Goal: Information Seeking & Learning: Check status

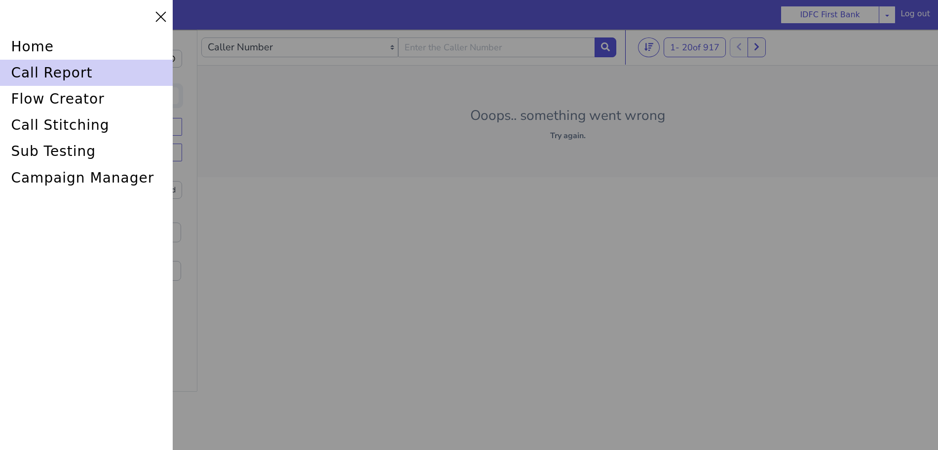
click at [779, 309] on div "call report" at bounding box center [866, 332] width 175 height 46
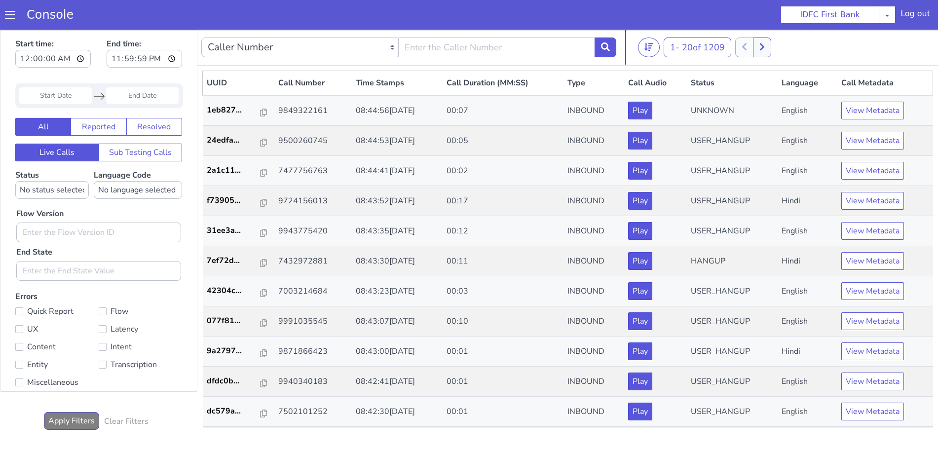
click at [11, 7] on span at bounding box center [16, 2] width 10 height 10
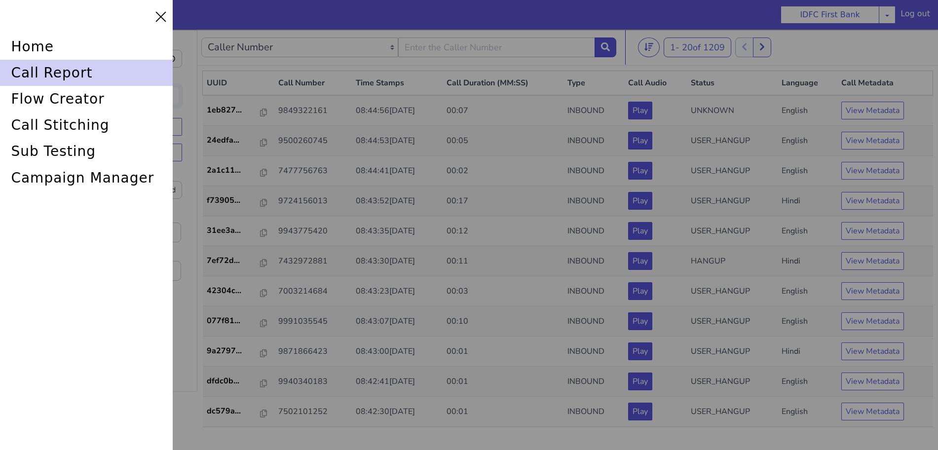
click at [37, 30] on div "call report" at bounding box center [124, -1] width 175 height 60
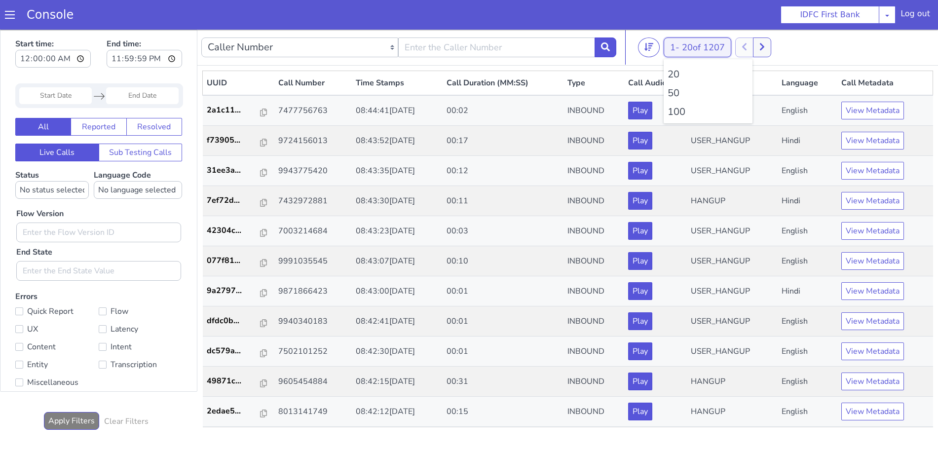
click at [642, 271] on li "100" at bounding box center [669, 274] width 81 height 15
type input "6352248031"
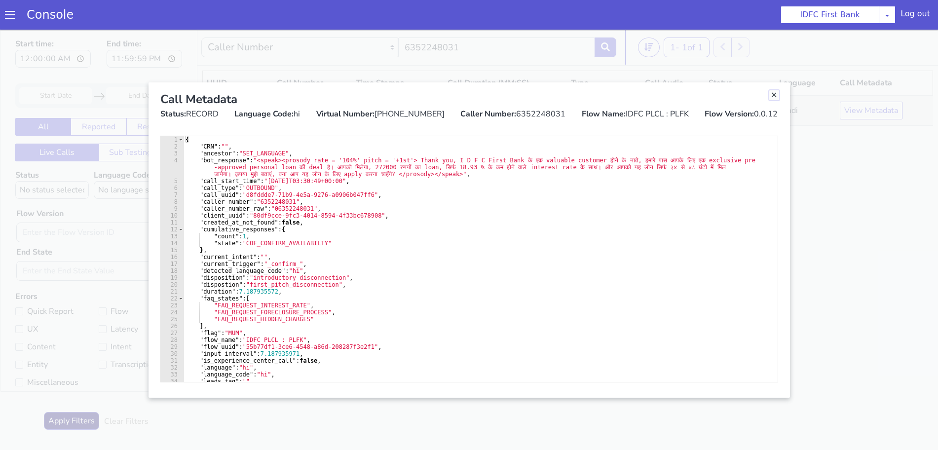
click at [749, 417] on link "Close" at bounding box center [751, 418] width 10 height 10
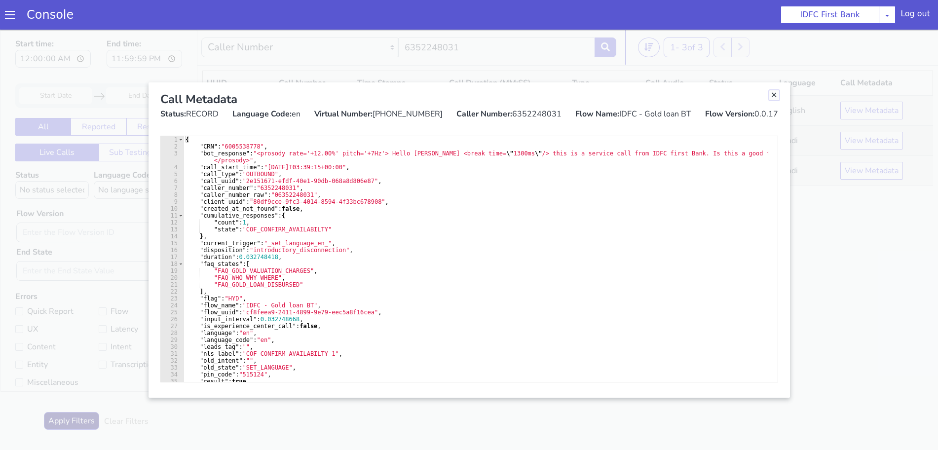
click at [732, 271] on link "Close" at bounding box center [736, 271] width 10 height 10
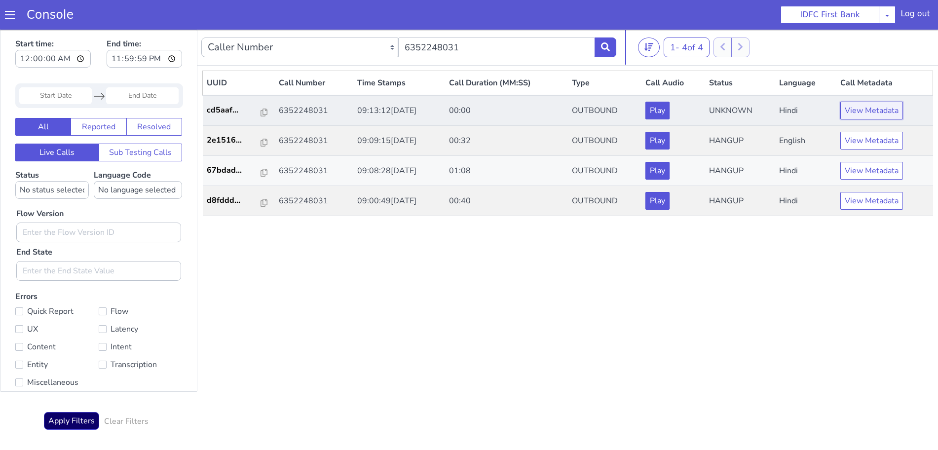
click at [819, 281] on button "View Metadata" at bounding box center [833, 286] width 63 height 18
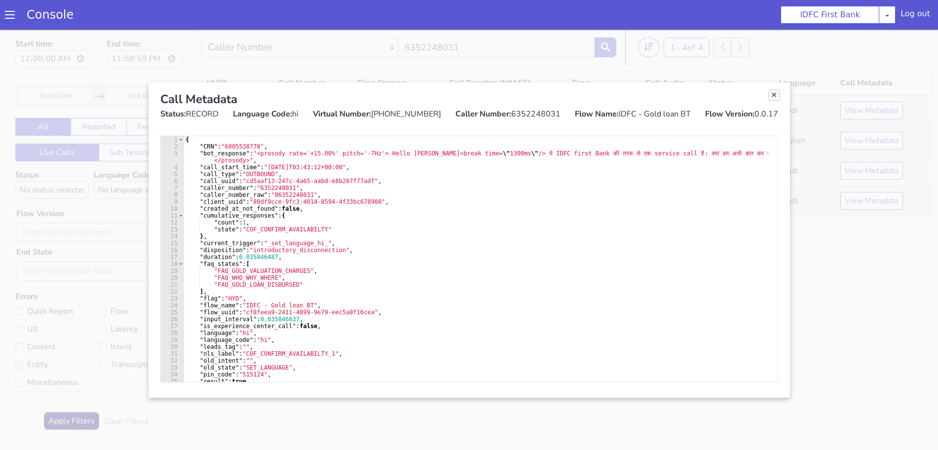
click at [765, 109] on link "Close" at bounding box center [768, 111] width 10 height 10
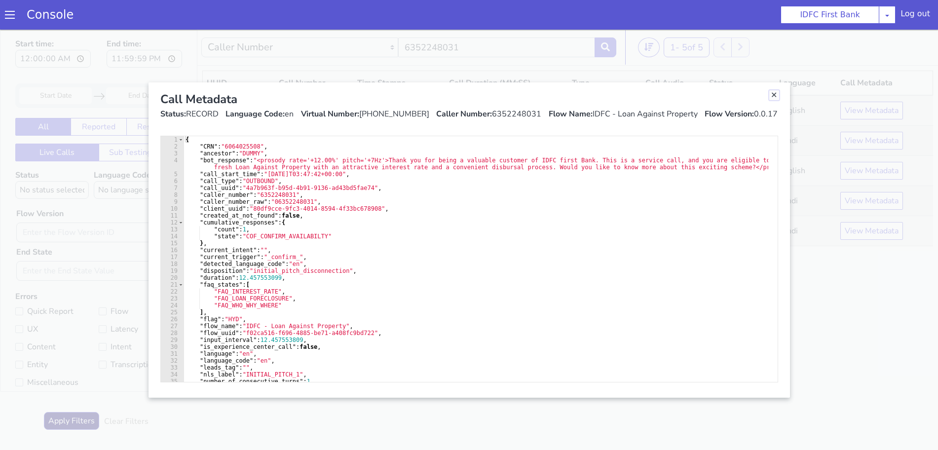
click at [753, 156] on link "Close" at bounding box center [753, 158] width 10 height 10
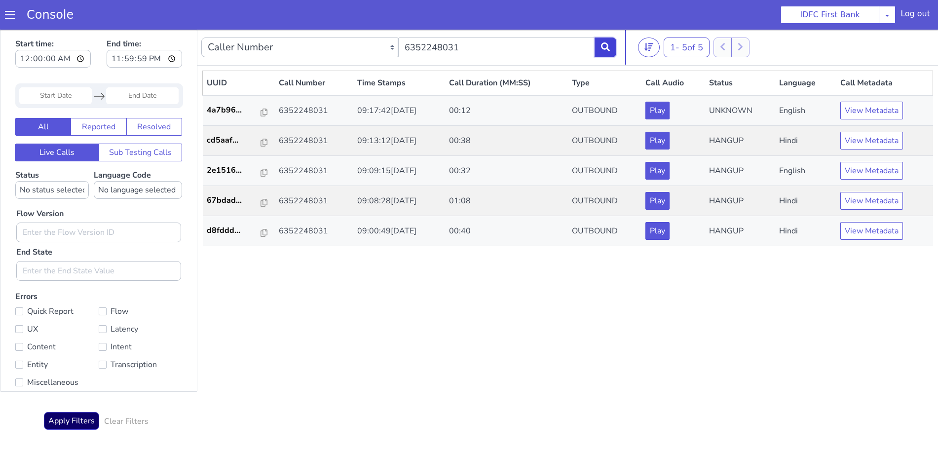
click at [593, 98] on button at bounding box center [590, 91] width 22 height 20
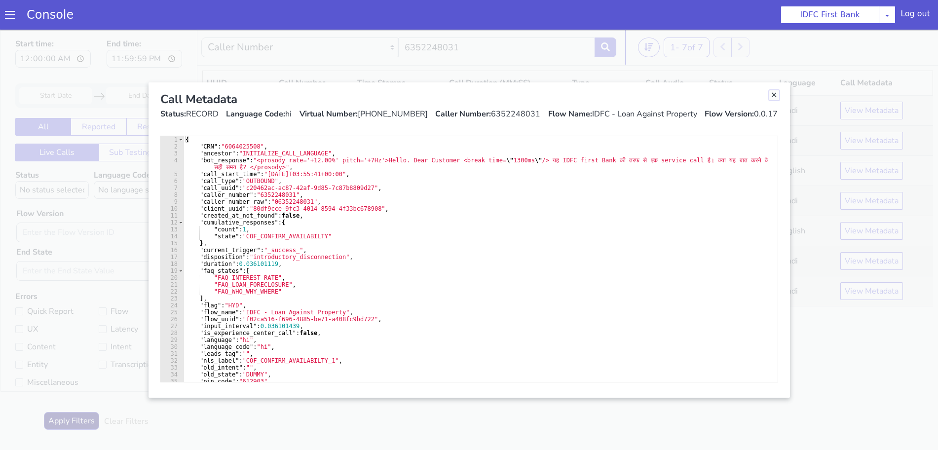
click at [791, 67] on link "Close" at bounding box center [786, 67] width 10 height 10
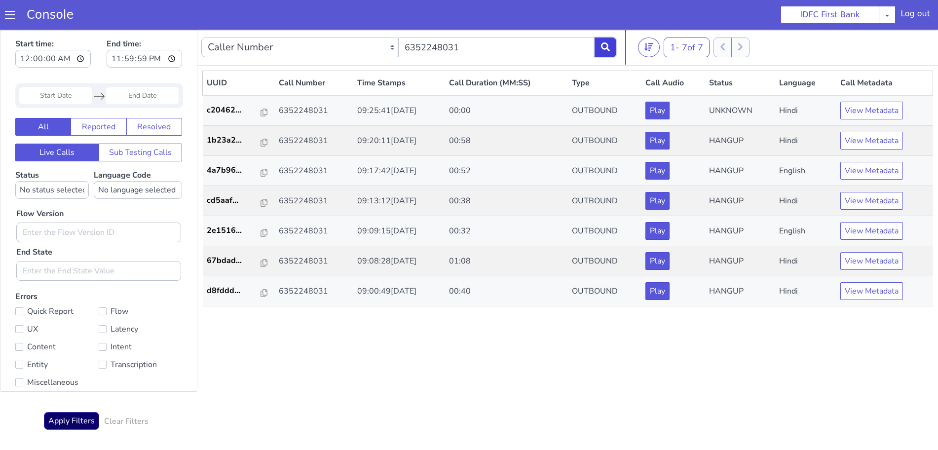
click at [598, 60] on icon at bounding box center [600, 59] width 9 height 9
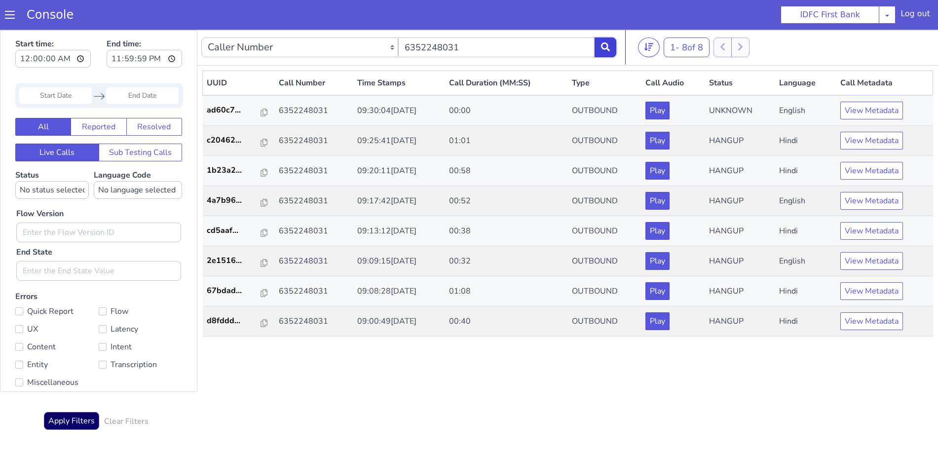
click at [573, 258] on button at bounding box center [566, 251] width 22 height 20
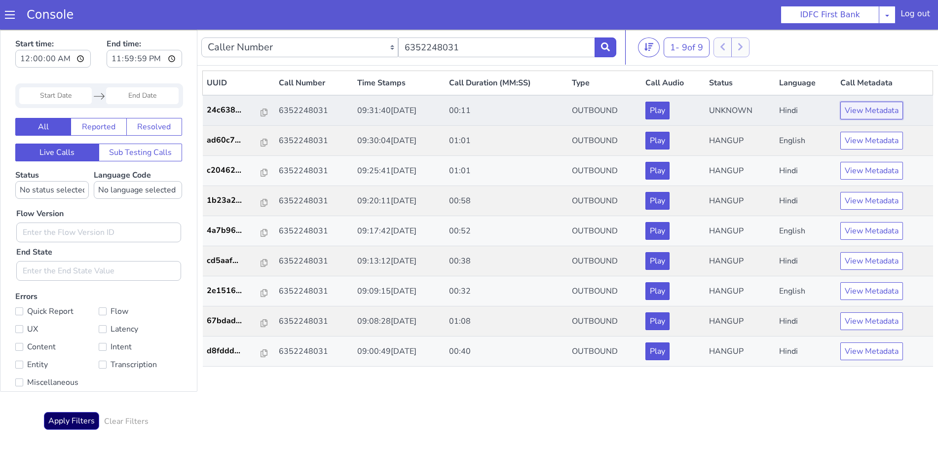
click at [840, 177] on button "View Metadata" at bounding box center [850, 174] width 63 height 18
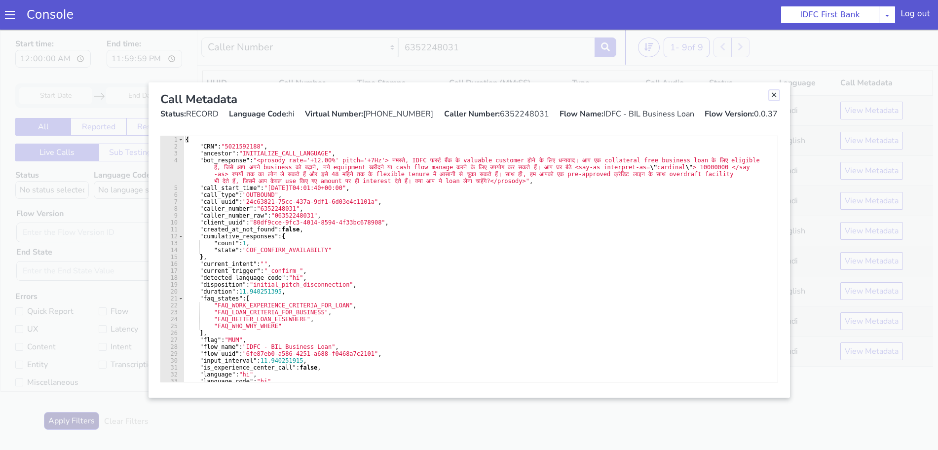
click at [767, 115] on link "Close" at bounding box center [765, 119] width 10 height 10
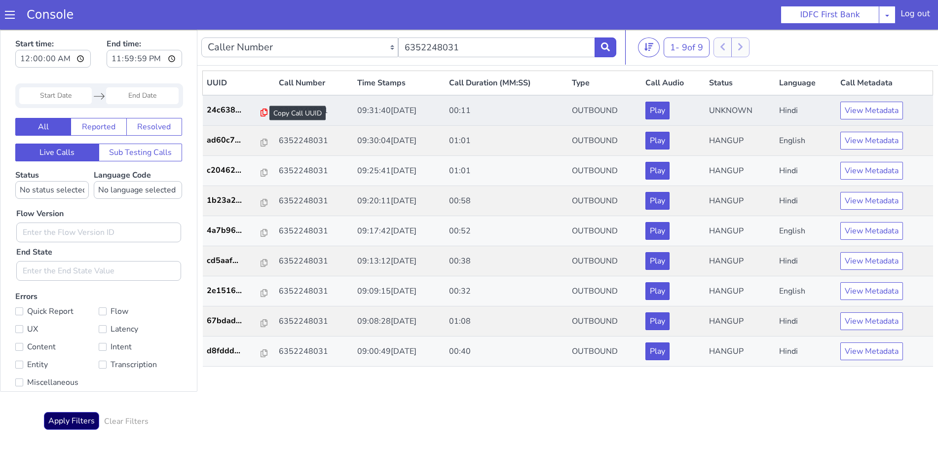
click at [243, 449] on icon at bounding box center [246, 454] width 7 height 8
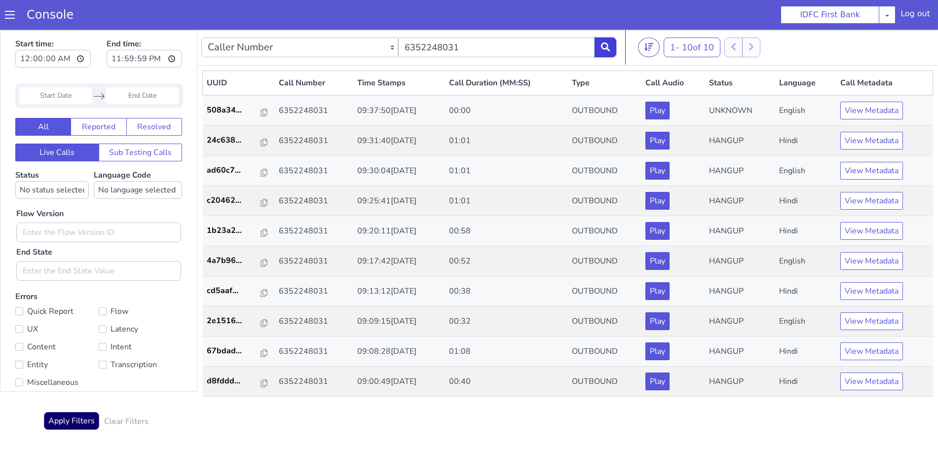
click at [590, 90] on button at bounding box center [588, 97] width 22 height 20
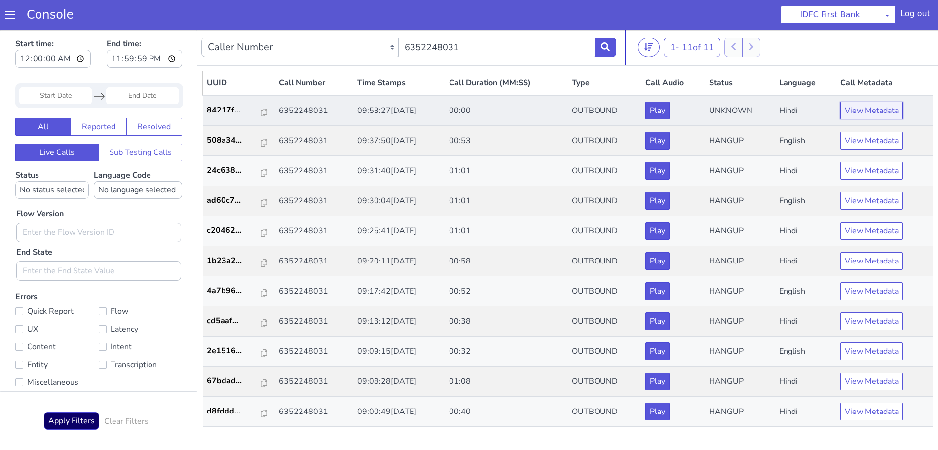
click at [861, 111] on button "View Metadata" at bounding box center [870, 114] width 63 height 18
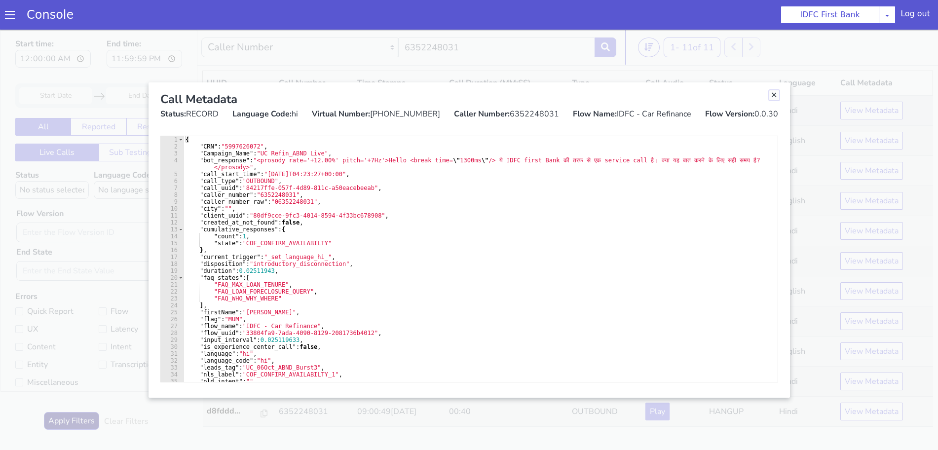
click at [748, 181] on link "Close" at bounding box center [747, 182] width 10 height 10
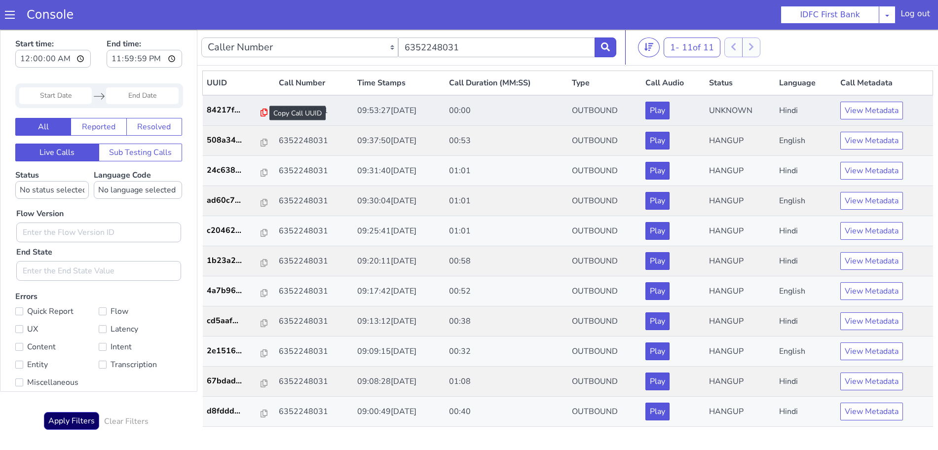
click at [259, 113] on icon at bounding box center [262, 115] width 7 height 8
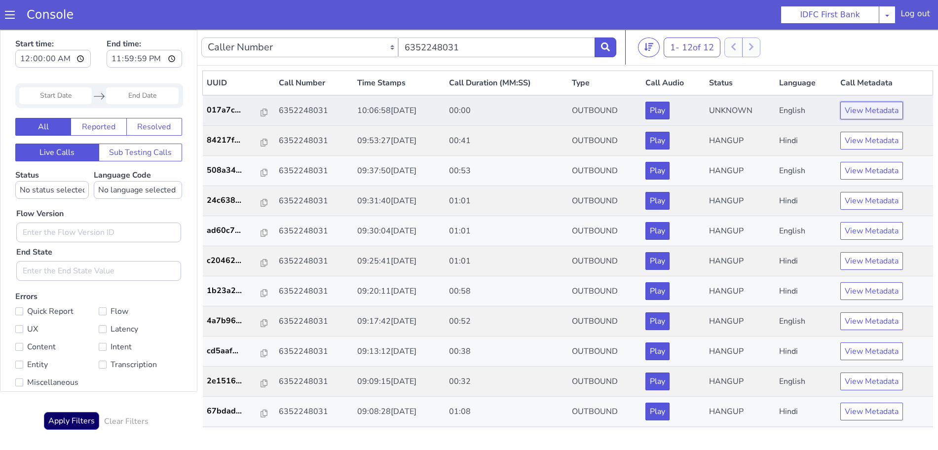
click at [848, 136] on button "View Metadata" at bounding box center [861, 138] width 63 height 18
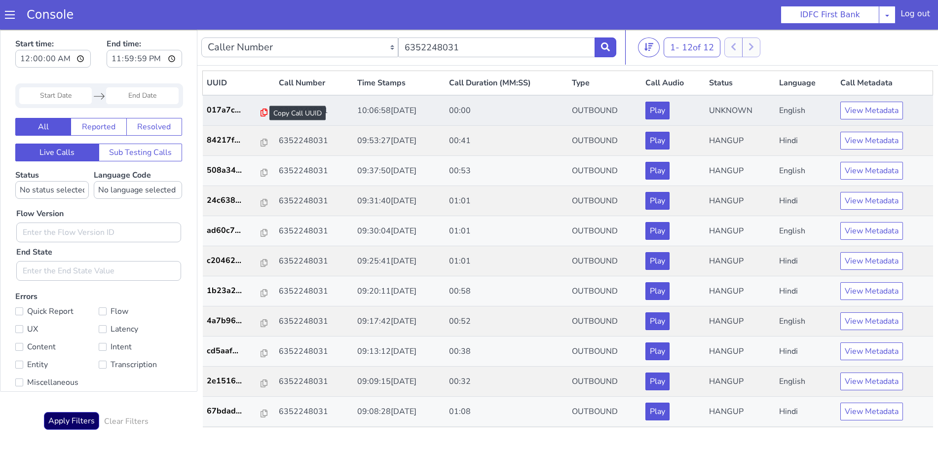
click at [222, 329] on icon at bounding box center [225, 332] width 7 height 8
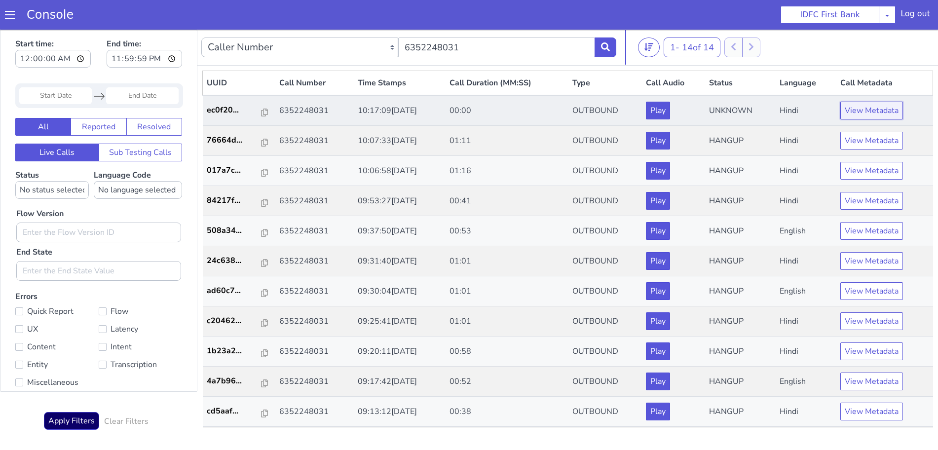
click at [825, 204] on button "View Metadata" at bounding box center [842, 207] width 63 height 18
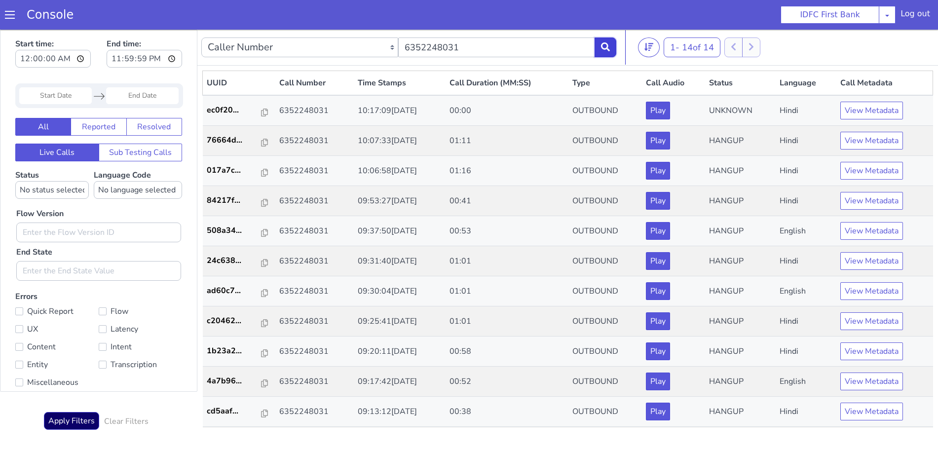
click at [575, 330] on icon at bounding box center [574, 332] width 9 height 9
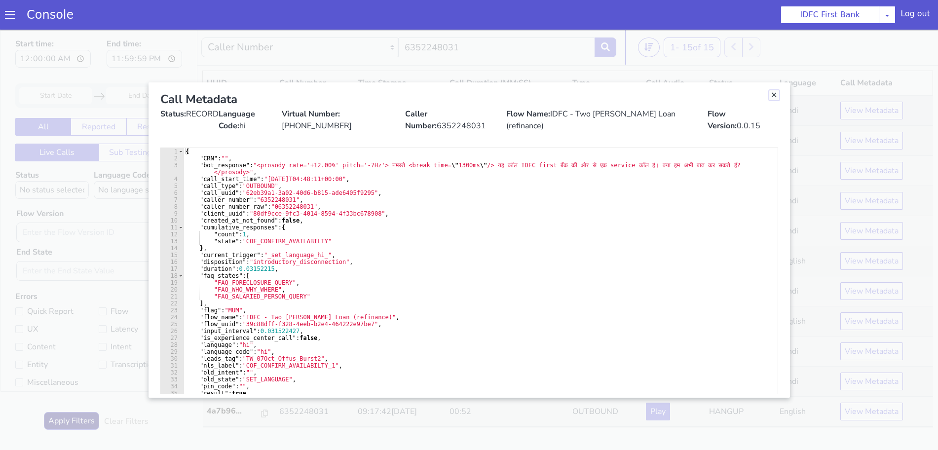
drag, startPoint x: 823, startPoint y: 4, endPoint x: 799, endPoint y: 17, distance: 27.8
click at [823, 4] on link "Close" at bounding box center [822, 6] width 10 height 10
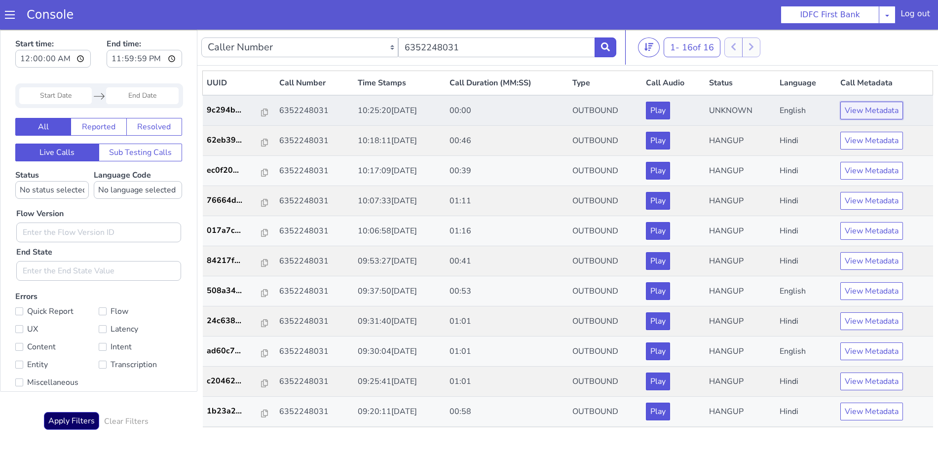
click at [816, 286] on button "View Metadata" at bounding box center [833, 286] width 63 height 18
